Goal: Navigation & Orientation: Find specific page/section

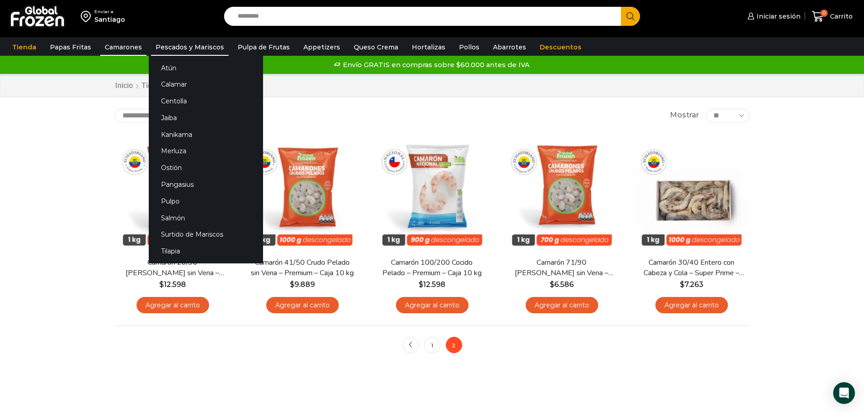
click at [202, 44] on link "Pescados y Mariscos" at bounding box center [190, 47] width 78 height 17
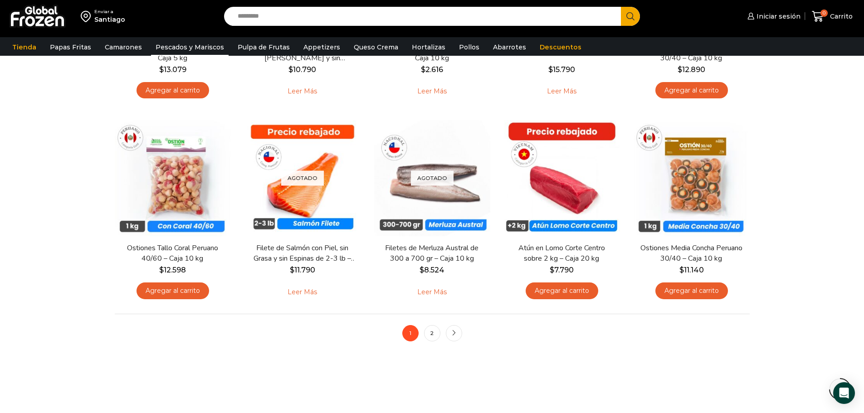
scroll to position [633, 0]
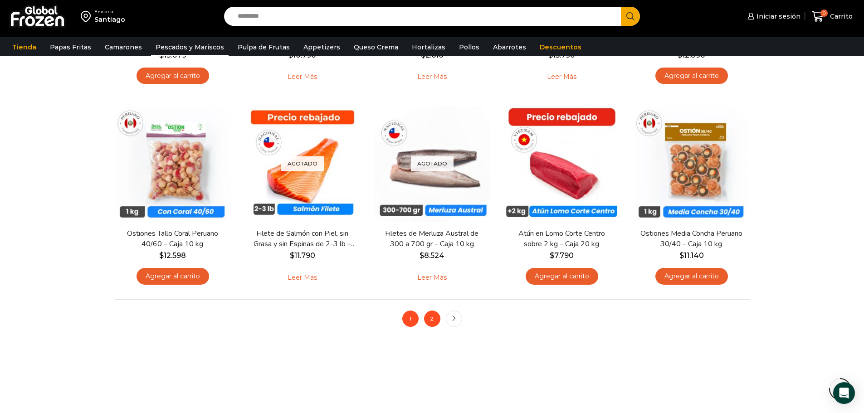
click at [434, 317] on link "2" at bounding box center [432, 319] width 16 height 16
